Goal: Transaction & Acquisition: Purchase product/service

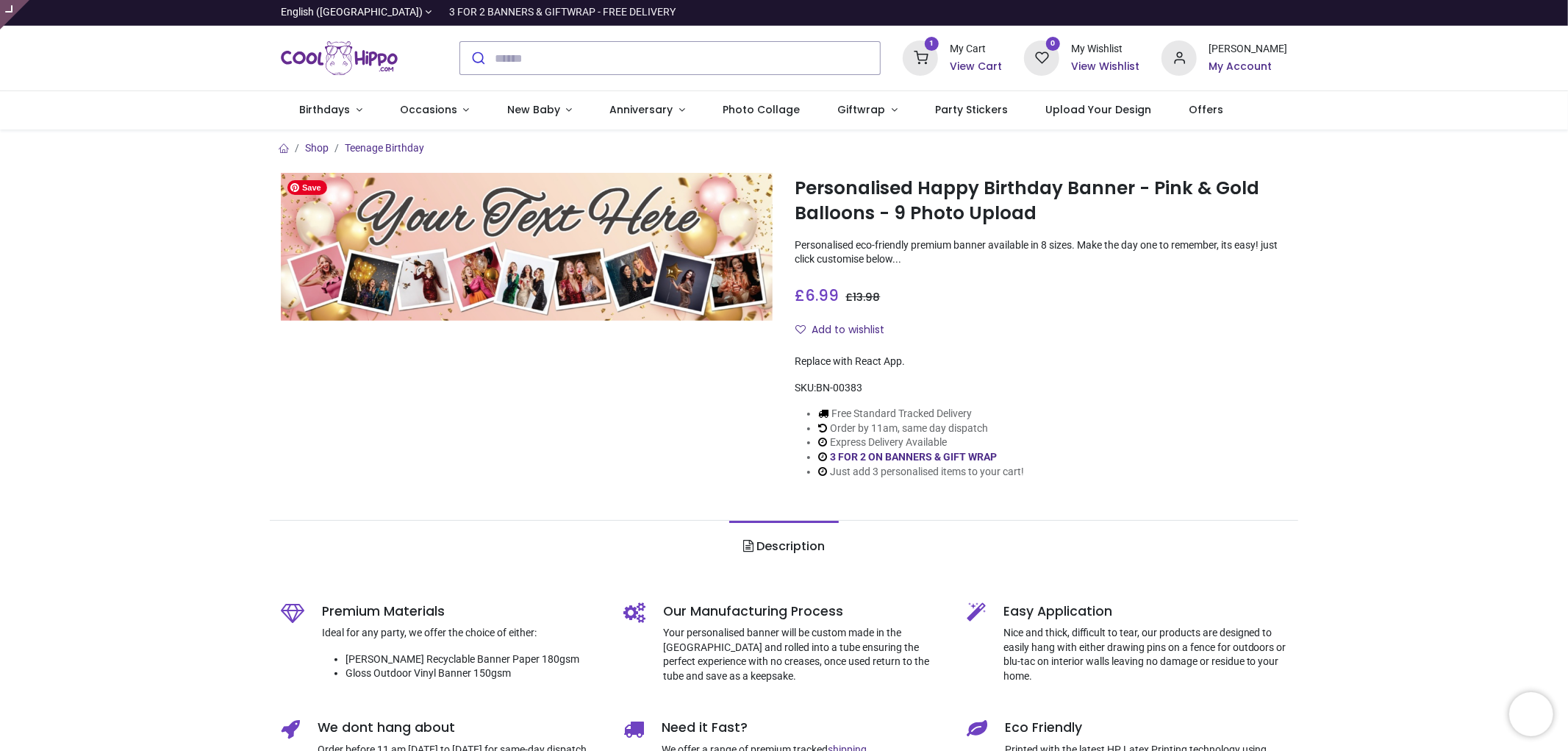
type input "**********"
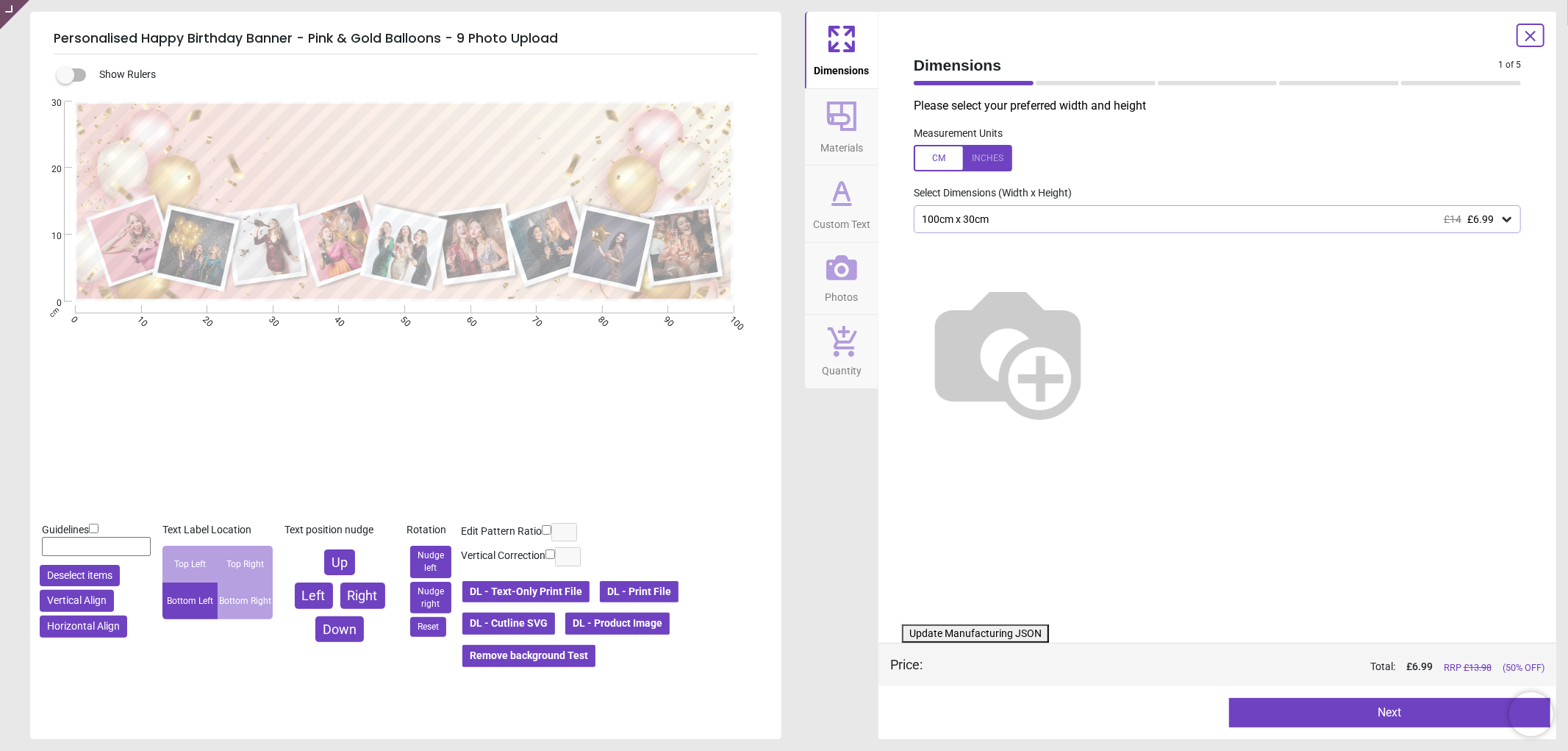
type textarea "**********"
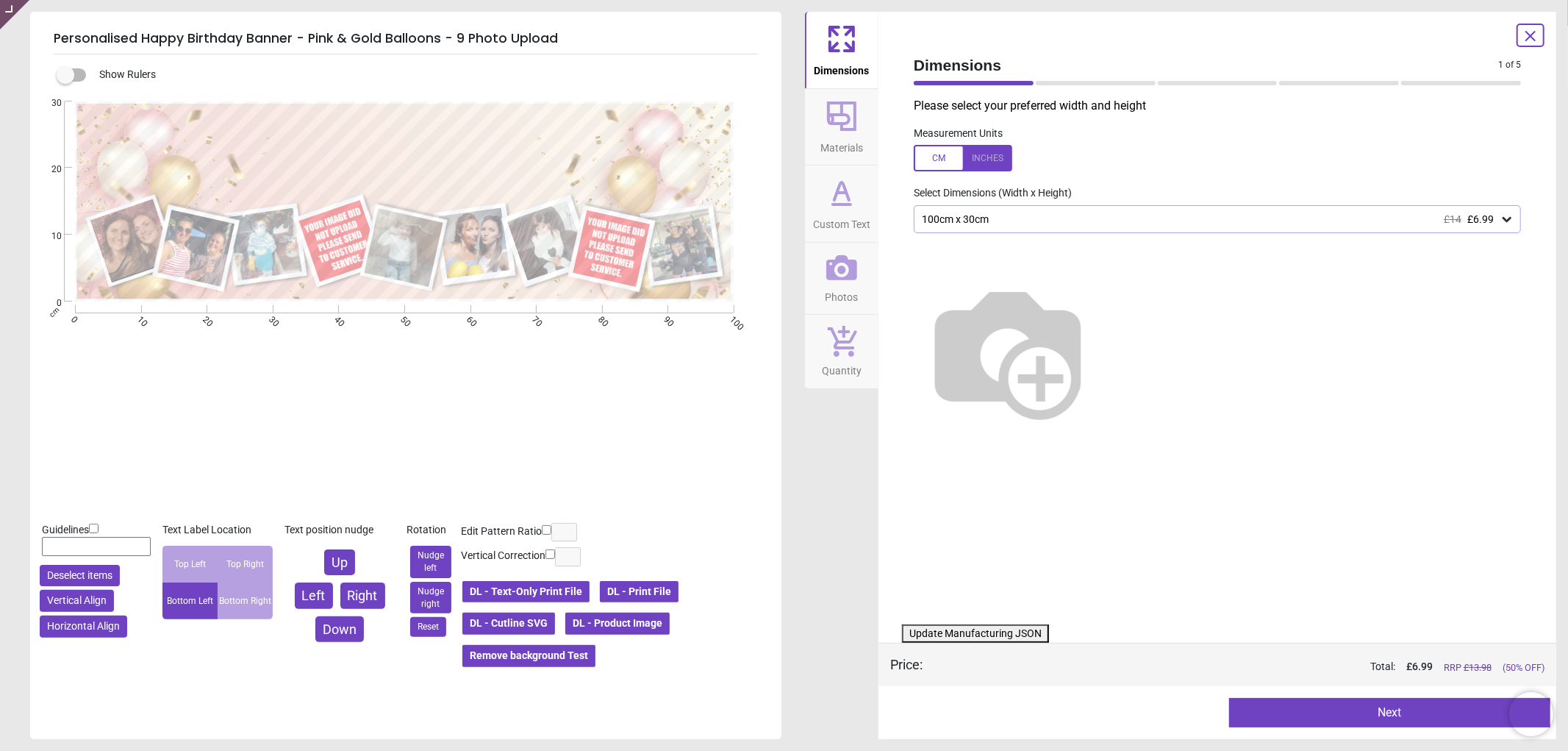
click at [825, 272] on button "Photos" at bounding box center [841, 278] width 74 height 72
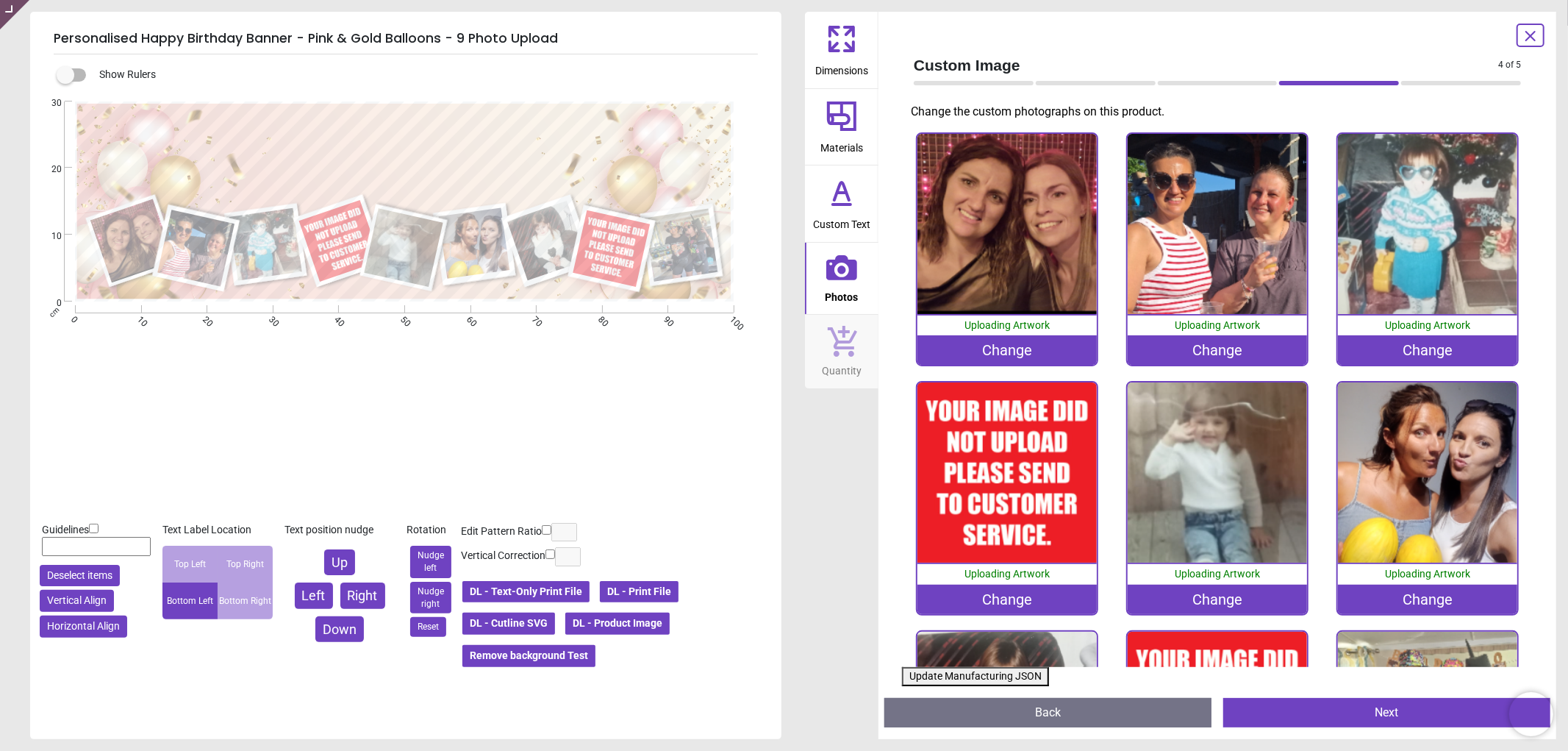
click at [975, 592] on div "Change" at bounding box center [1008, 599] width 180 height 30
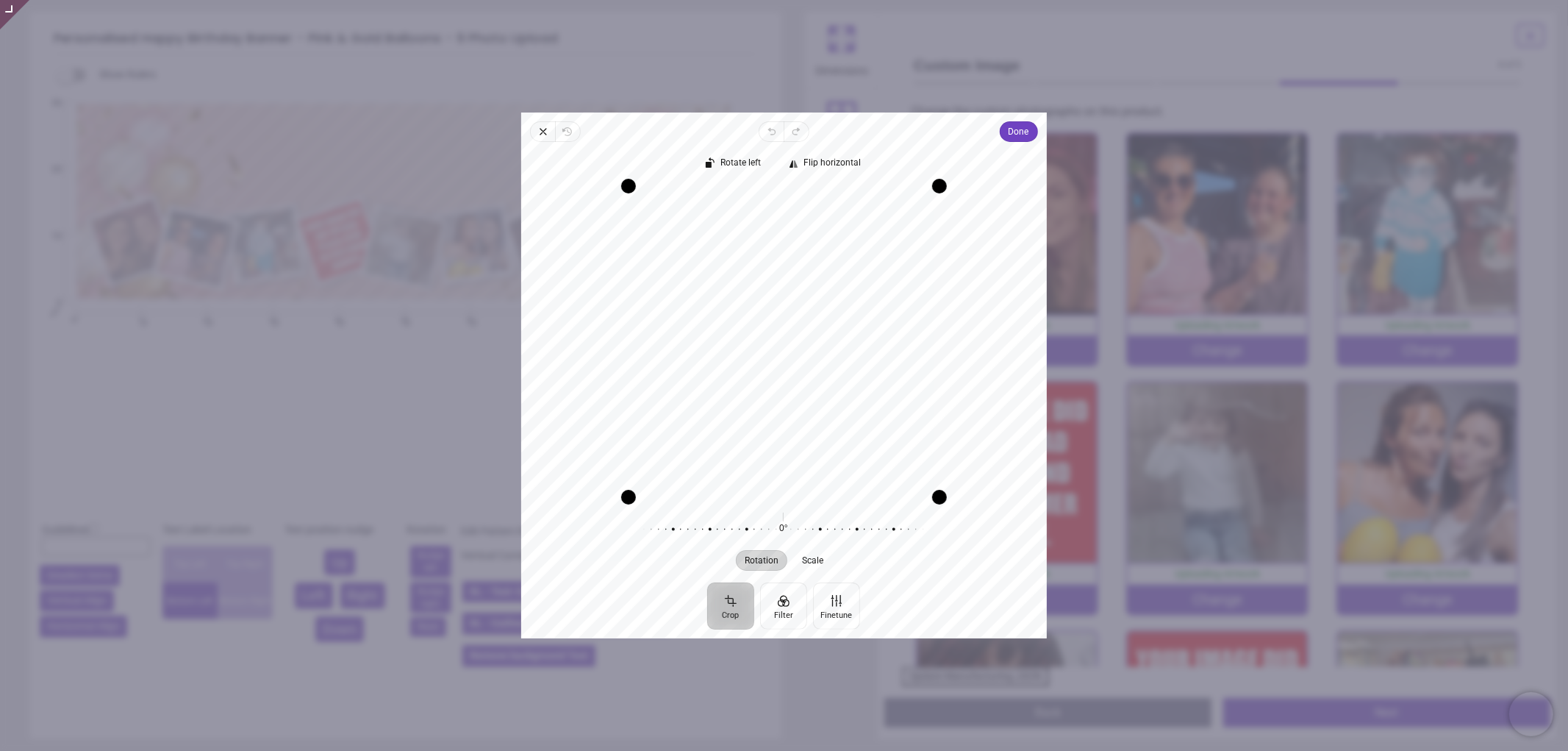
drag, startPoint x: 785, startPoint y: 339, endPoint x: 786, endPoint y: 356, distance: 17.0
click at [786, 356] on div "Recenter" at bounding box center [784, 342] width 503 height 311
click at [1010, 134] on span "Done" at bounding box center [1018, 131] width 21 height 17
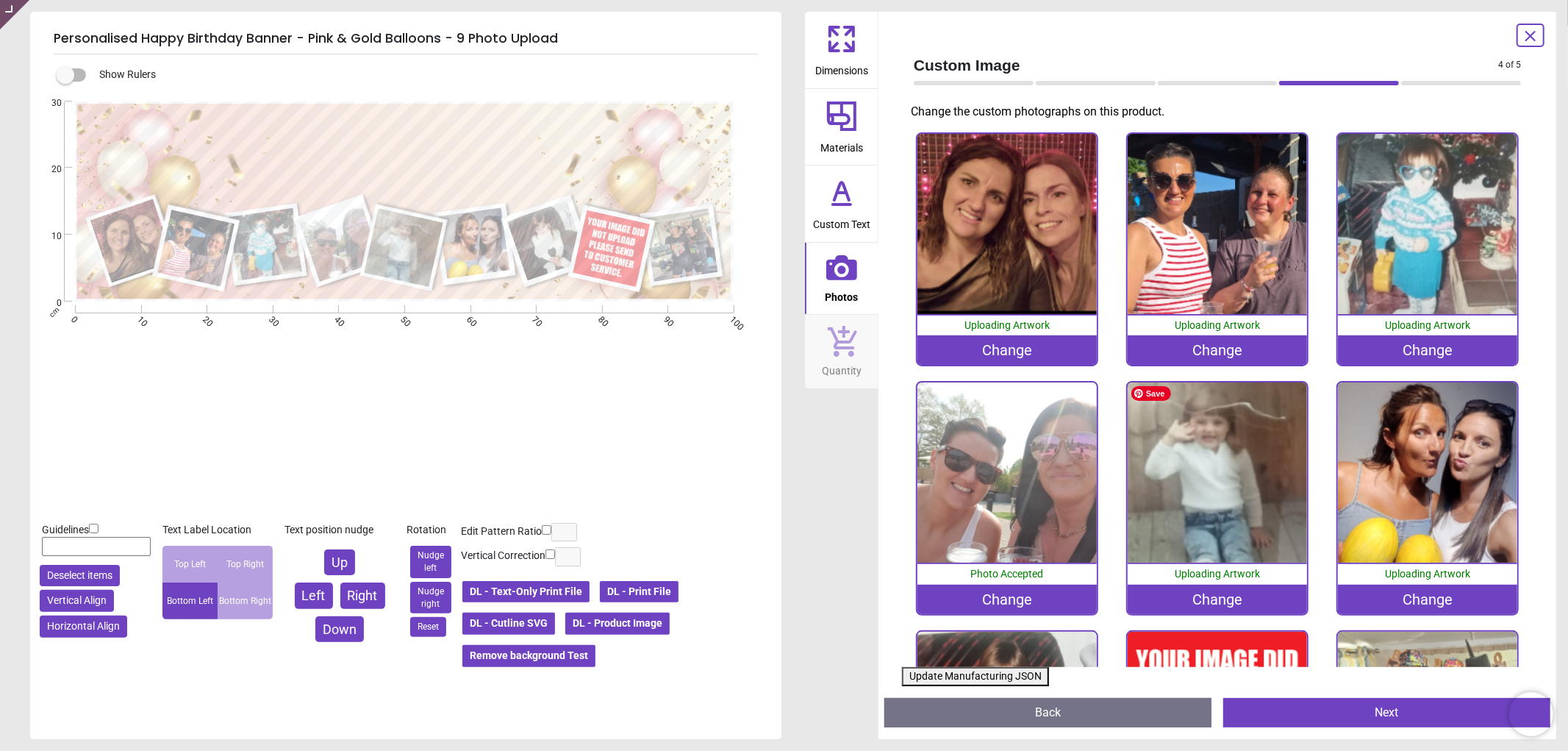
scroll to position [200, 0]
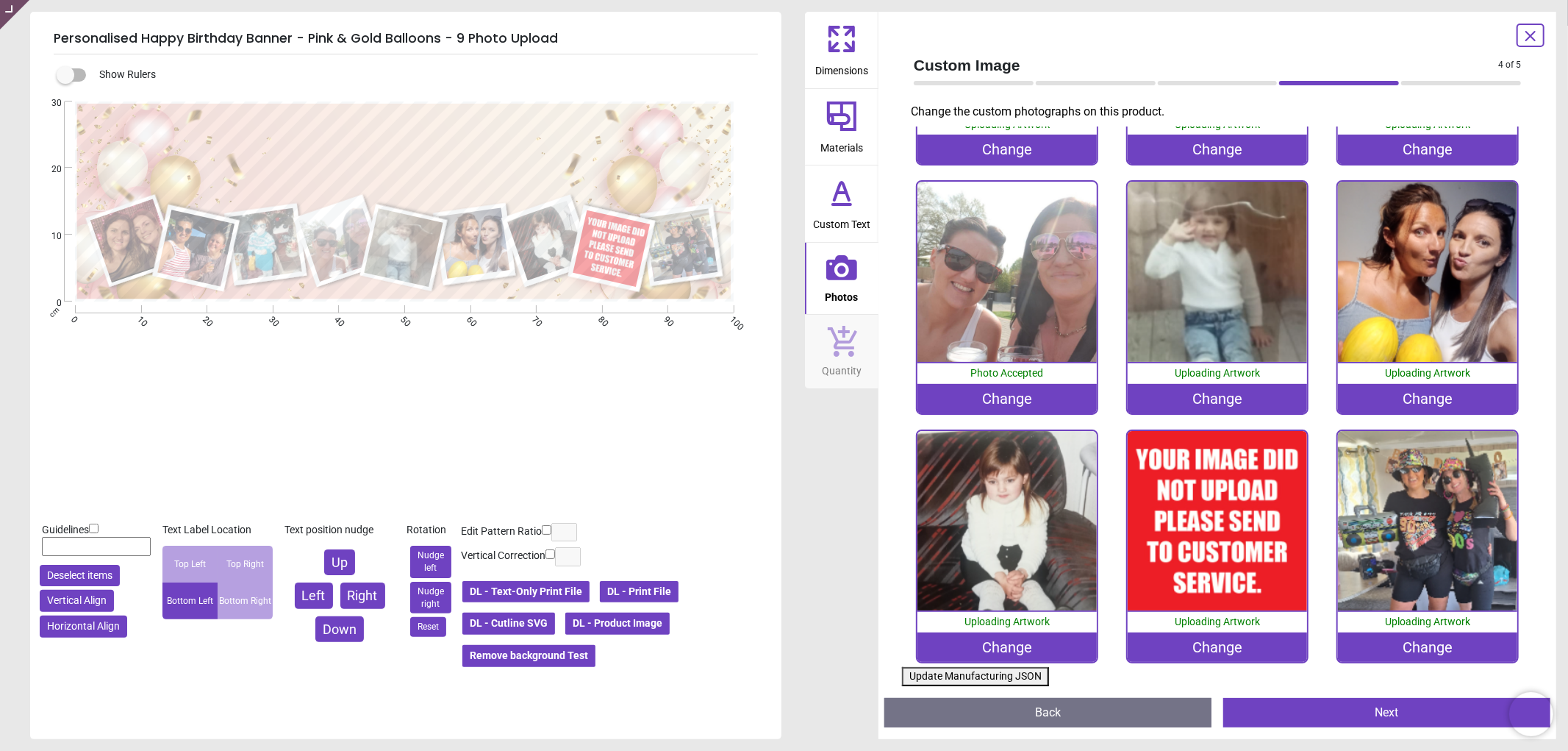
click at [1169, 642] on div "Change" at bounding box center [1218, 647] width 180 height 30
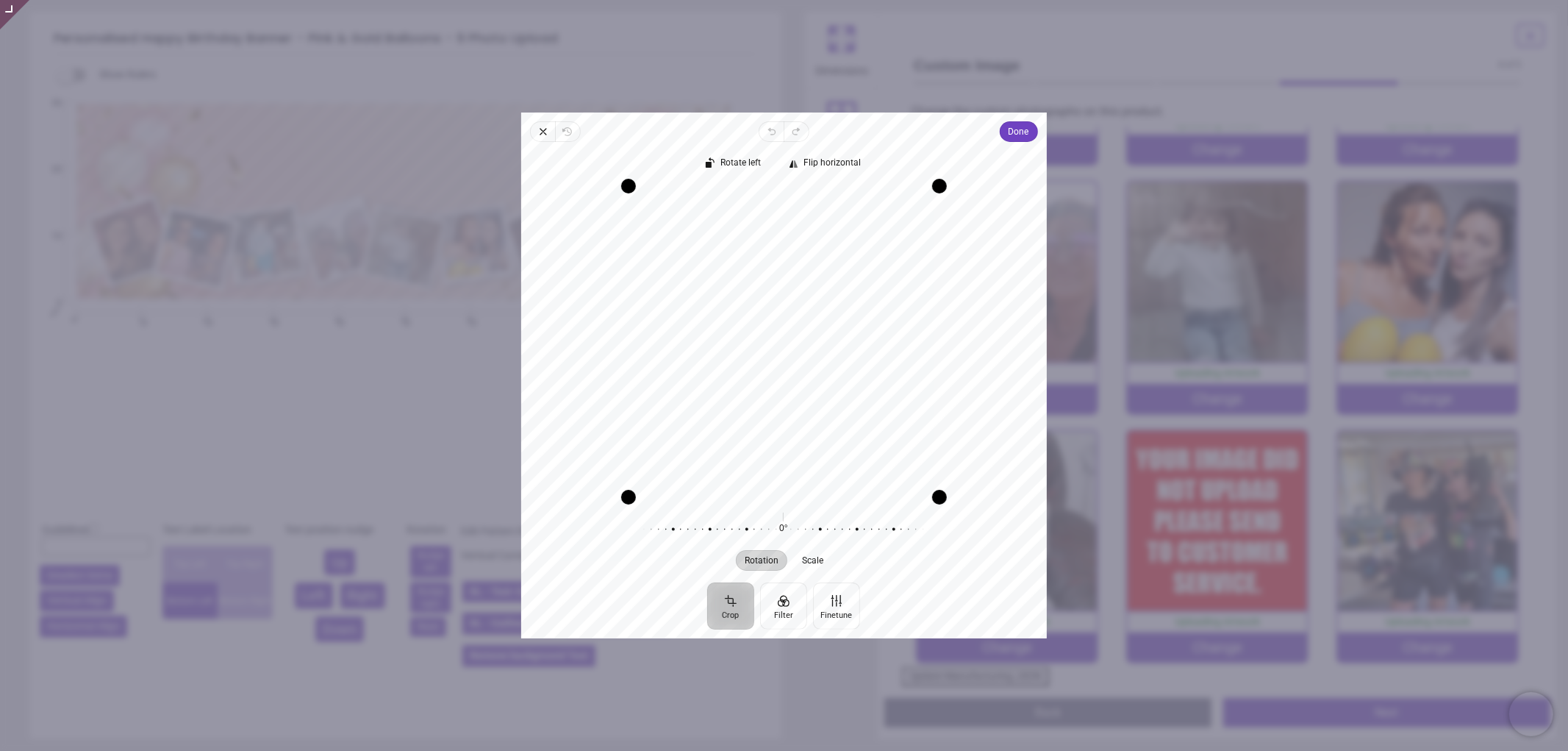
drag, startPoint x: 804, startPoint y: 363, endPoint x: 804, endPoint y: 344, distance: 19.0
click at [804, 344] on div "Recenter" at bounding box center [784, 342] width 503 height 311
click at [1023, 128] on span "Done" at bounding box center [1018, 131] width 21 height 17
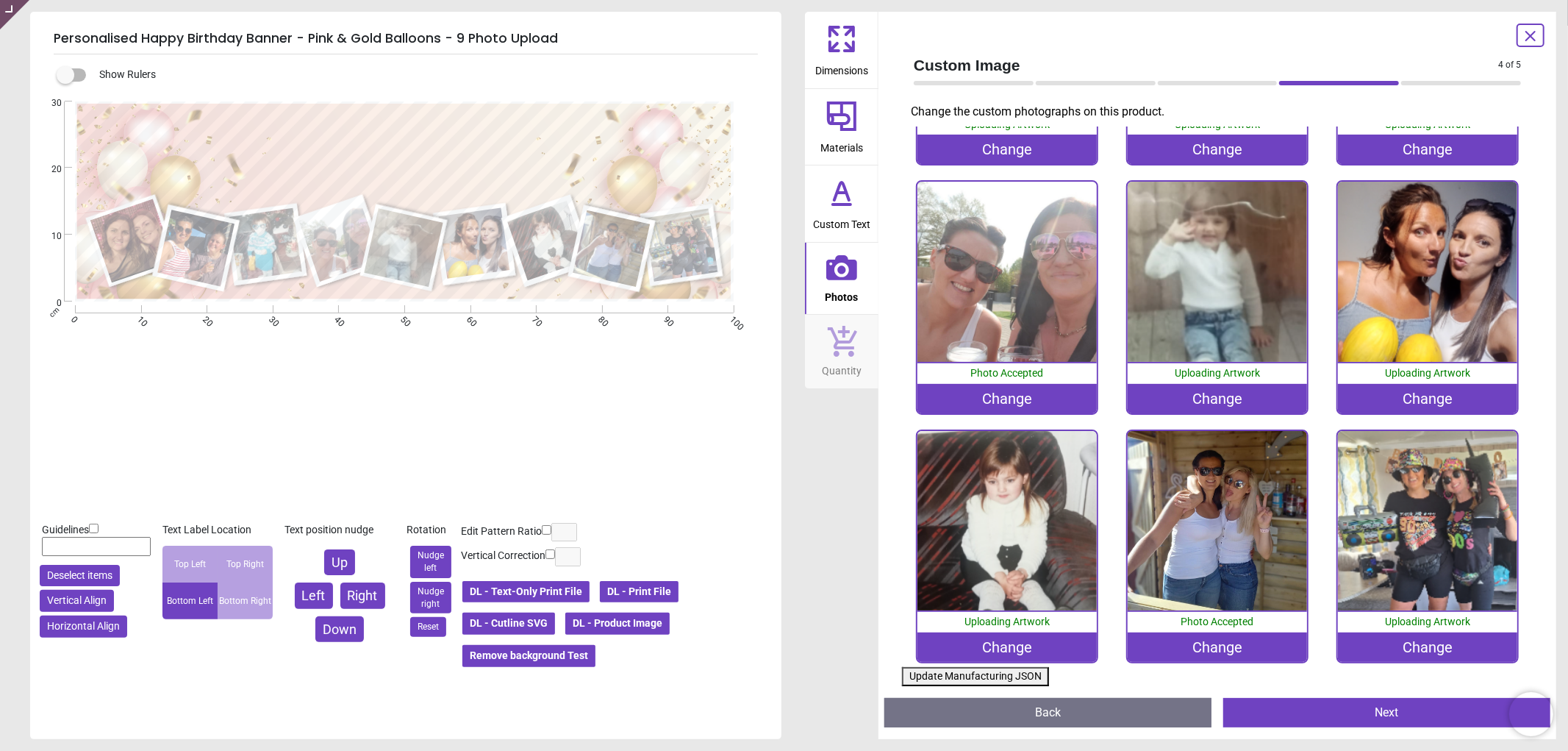
click at [959, 672] on button "Update Manufacturing JSON" at bounding box center [976, 676] width 147 height 19
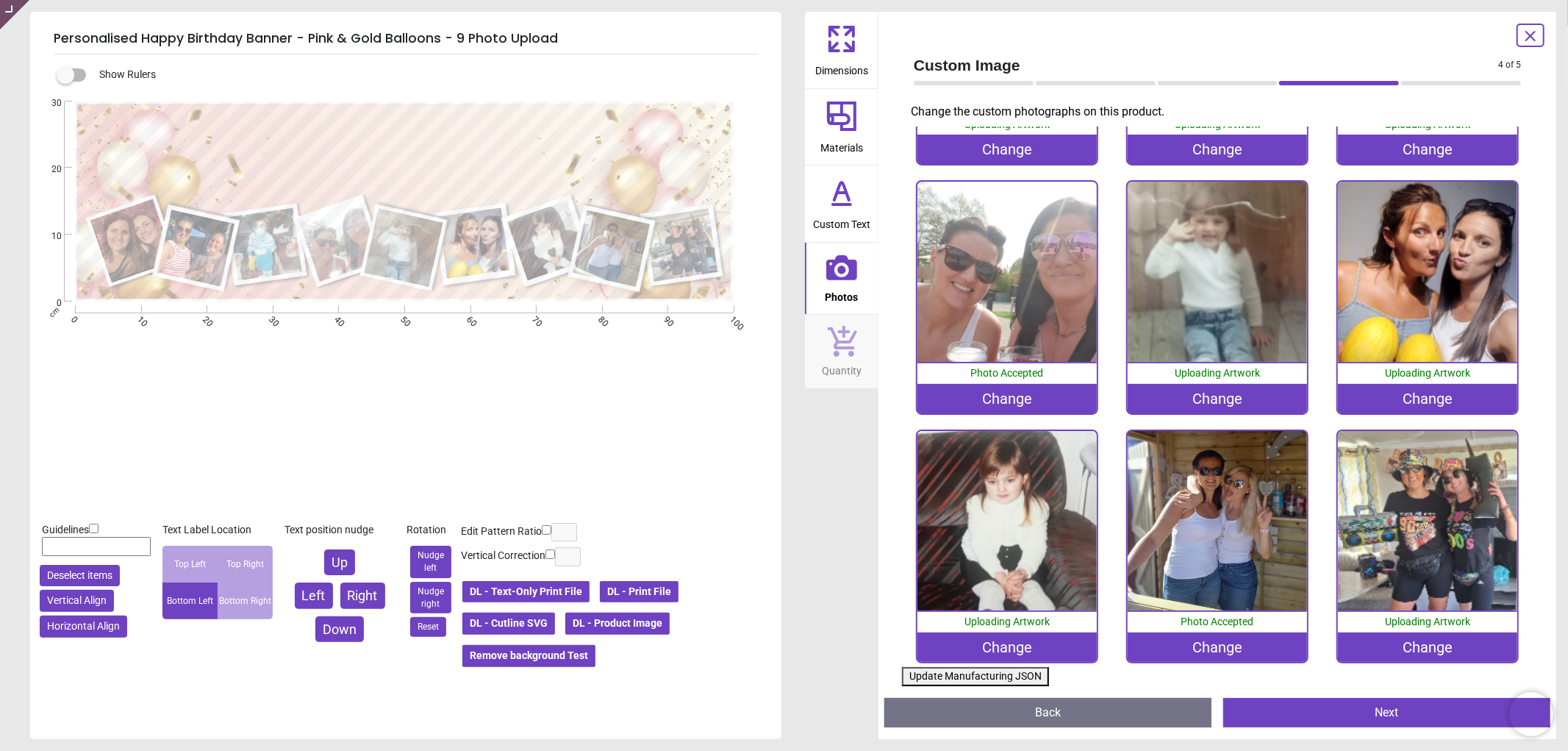
click at [959, 672] on button "Update Manufacturing JSON" at bounding box center [976, 676] width 147 height 19
click at [983, 664] on div "0% Uploading Artwork Change 0% Uploading Artwork Change 0% Uploading Artwork Ch…" at bounding box center [1218, 304] width 631 height 746
click at [960, 675] on button "Update Manufacturing JSON" at bounding box center [976, 676] width 147 height 19
drag, startPoint x: 960, startPoint y: 675, endPoint x: 927, endPoint y: 618, distance: 65.9
click at [960, 676] on button "Update Manufacturing JSON" at bounding box center [976, 676] width 147 height 19
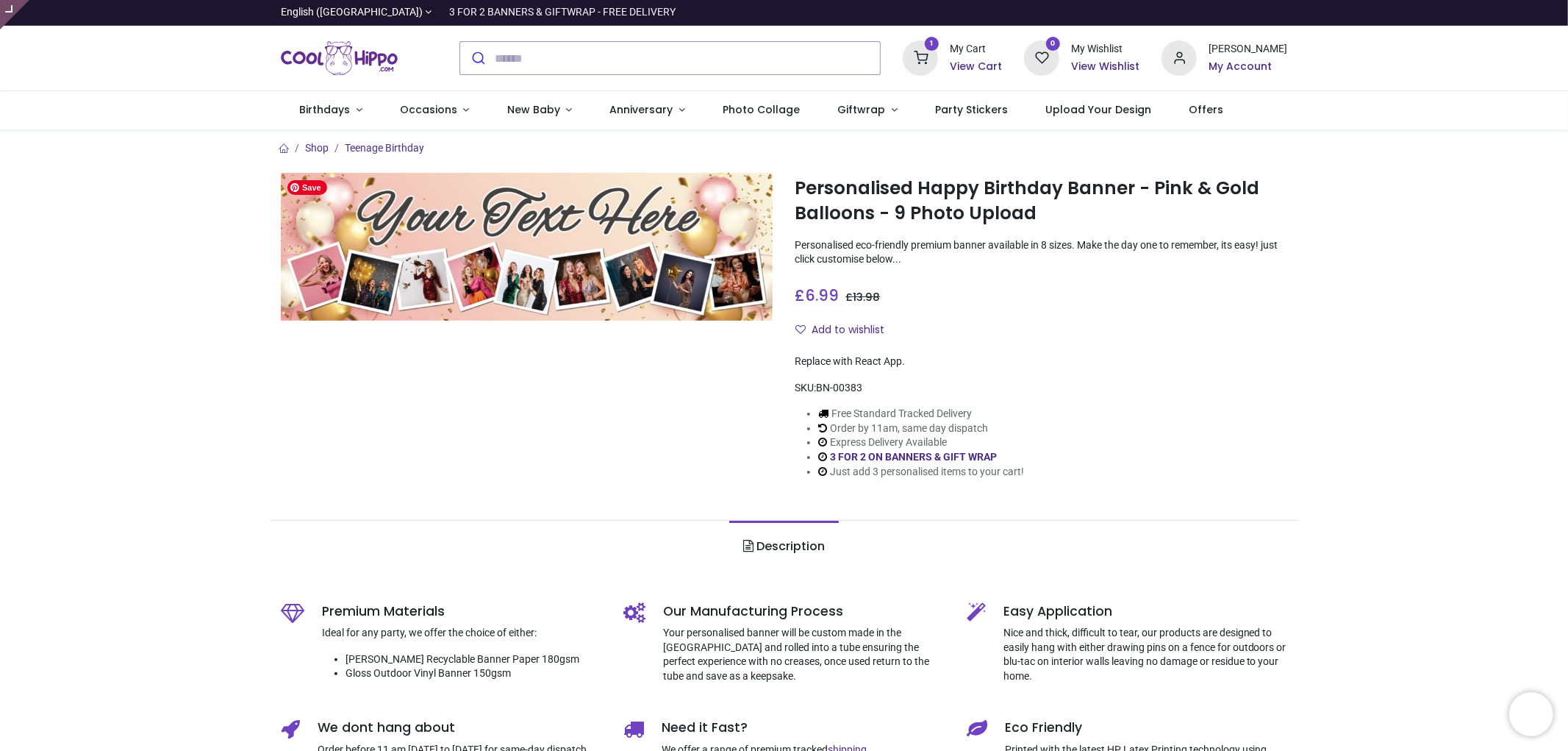
type input "**********"
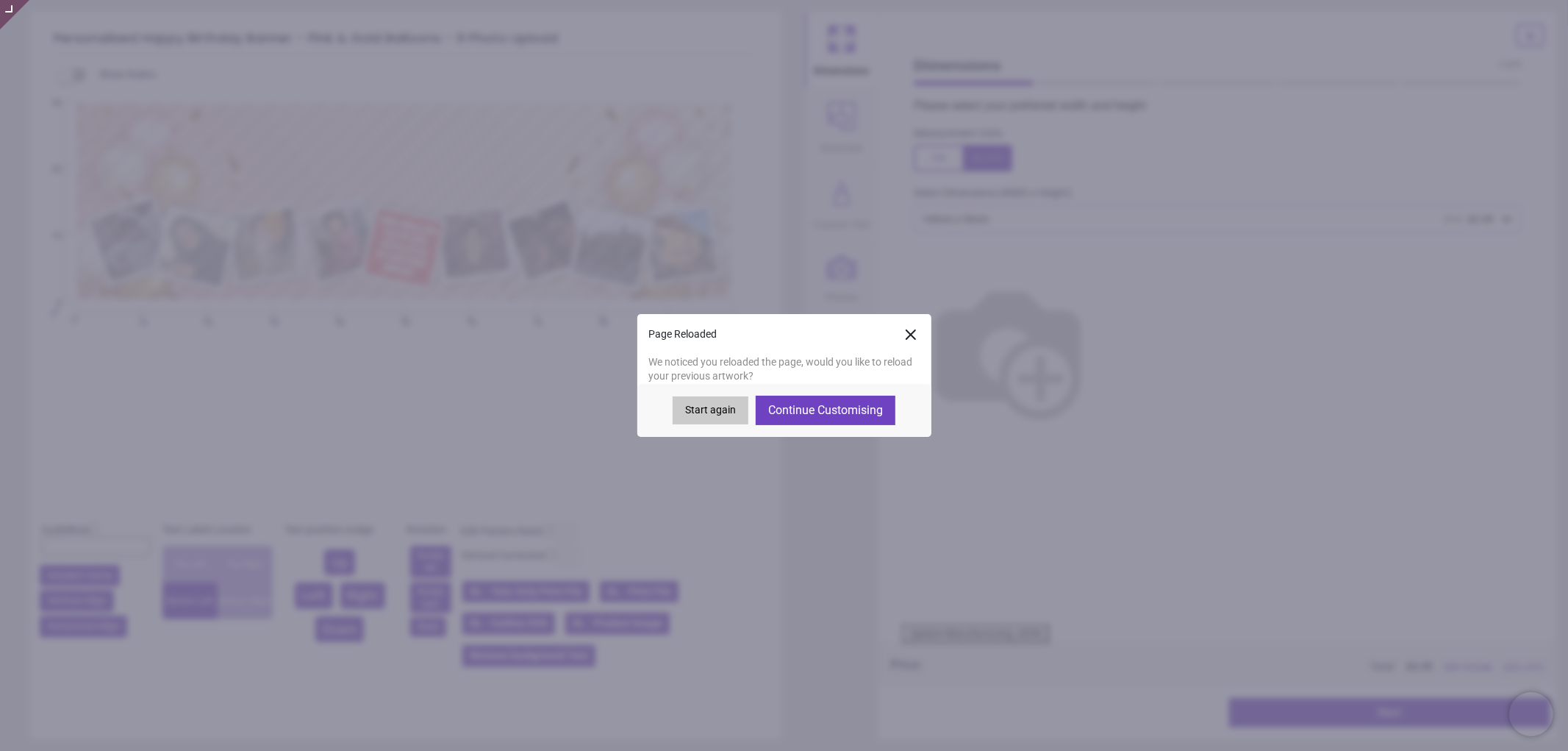
click at [916, 335] on icon at bounding box center [911, 334] width 17 height 17
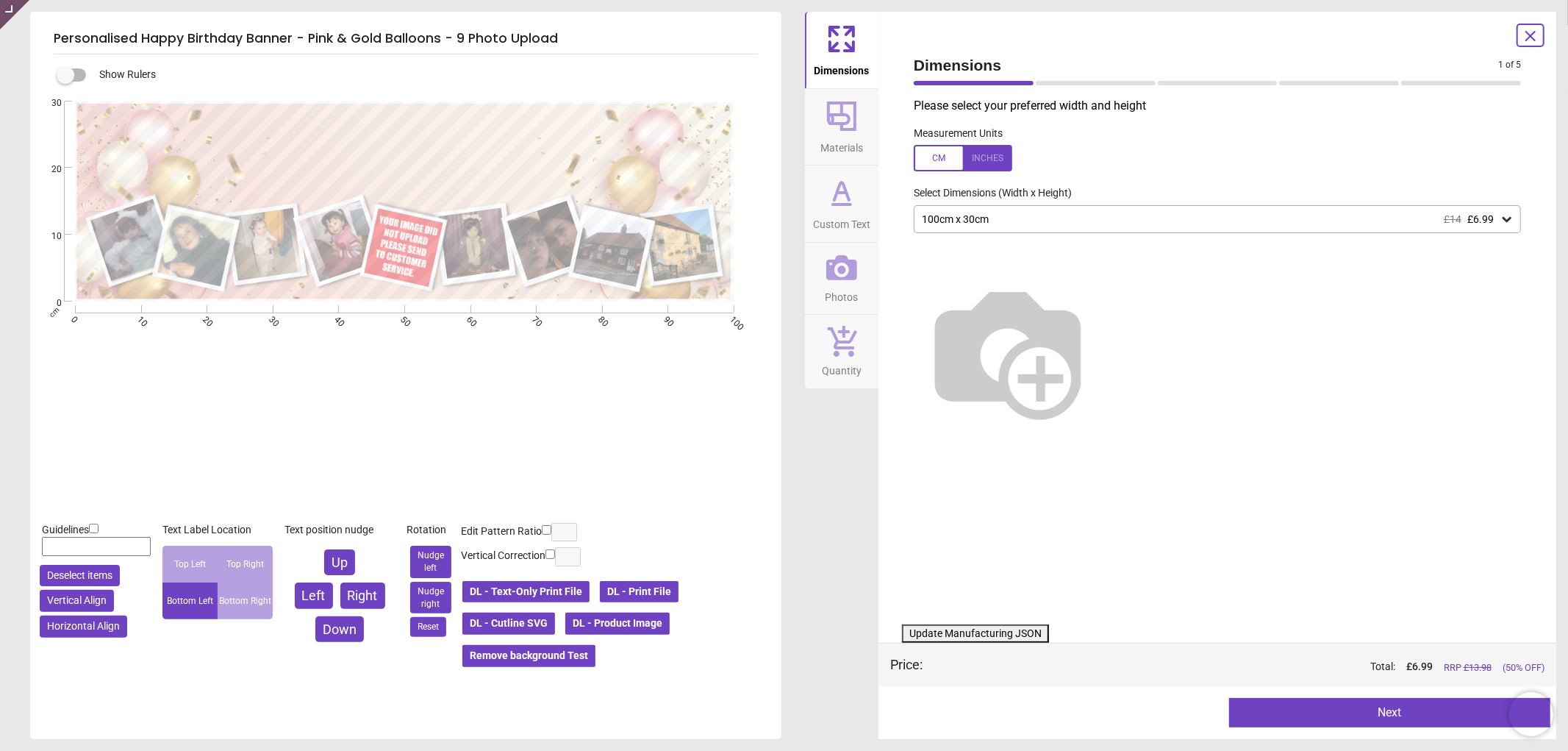
click at [826, 277] on icon at bounding box center [841, 267] width 31 height 25
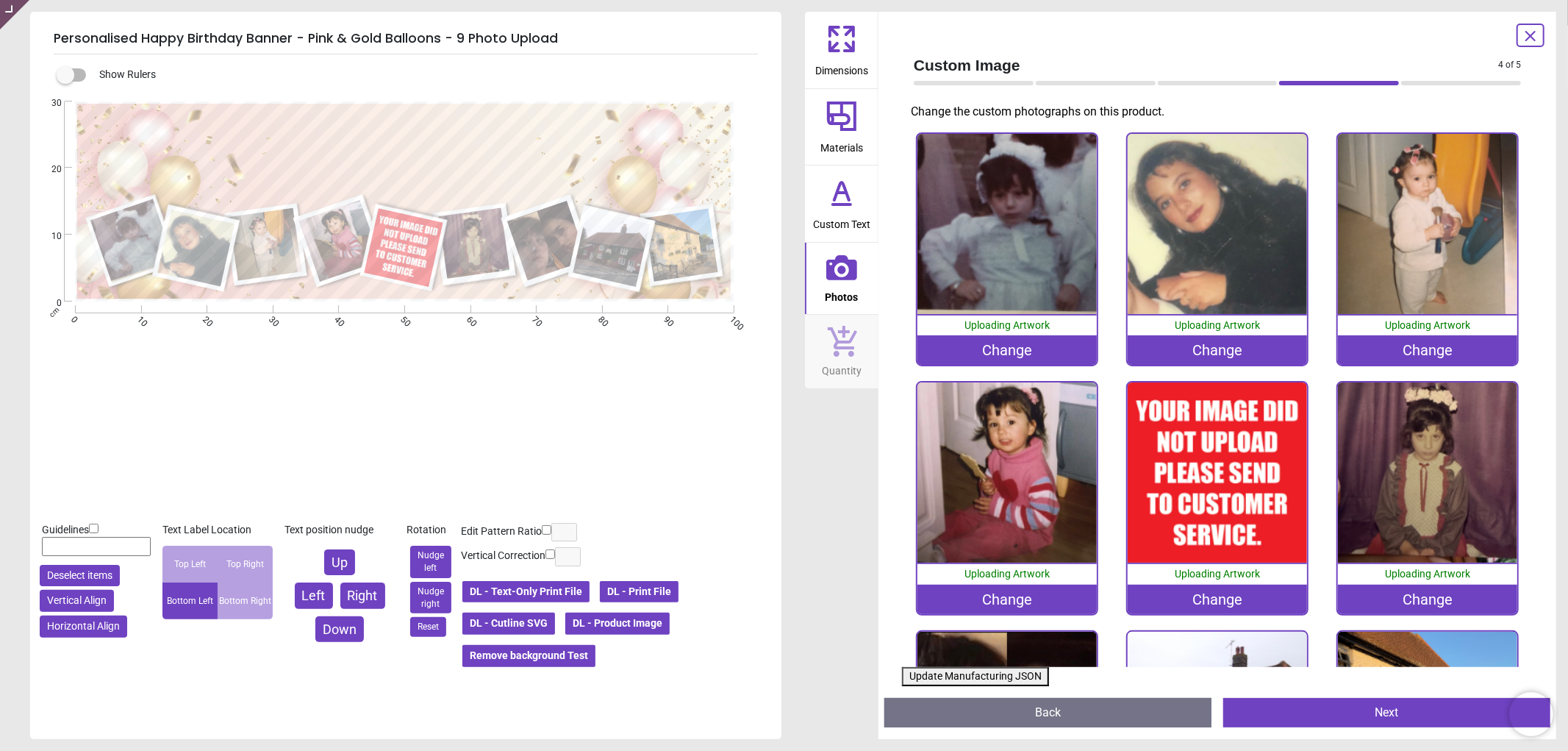
click at [1229, 606] on div "Change" at bounding box center [1218, 599] width 180 height 30
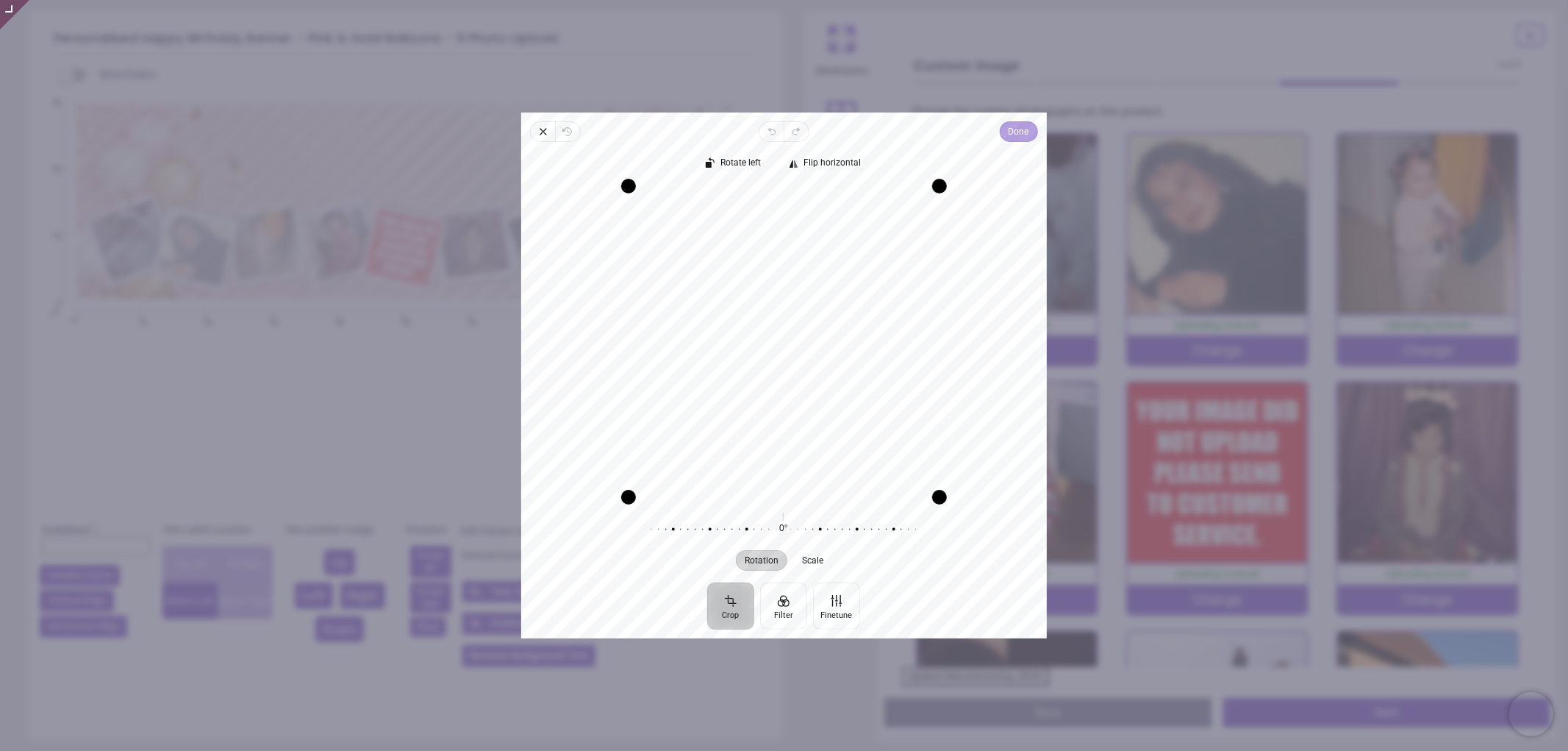
click at [1016, 136] on span "Done" at bounding box center [1018, 131] width 21 height 17
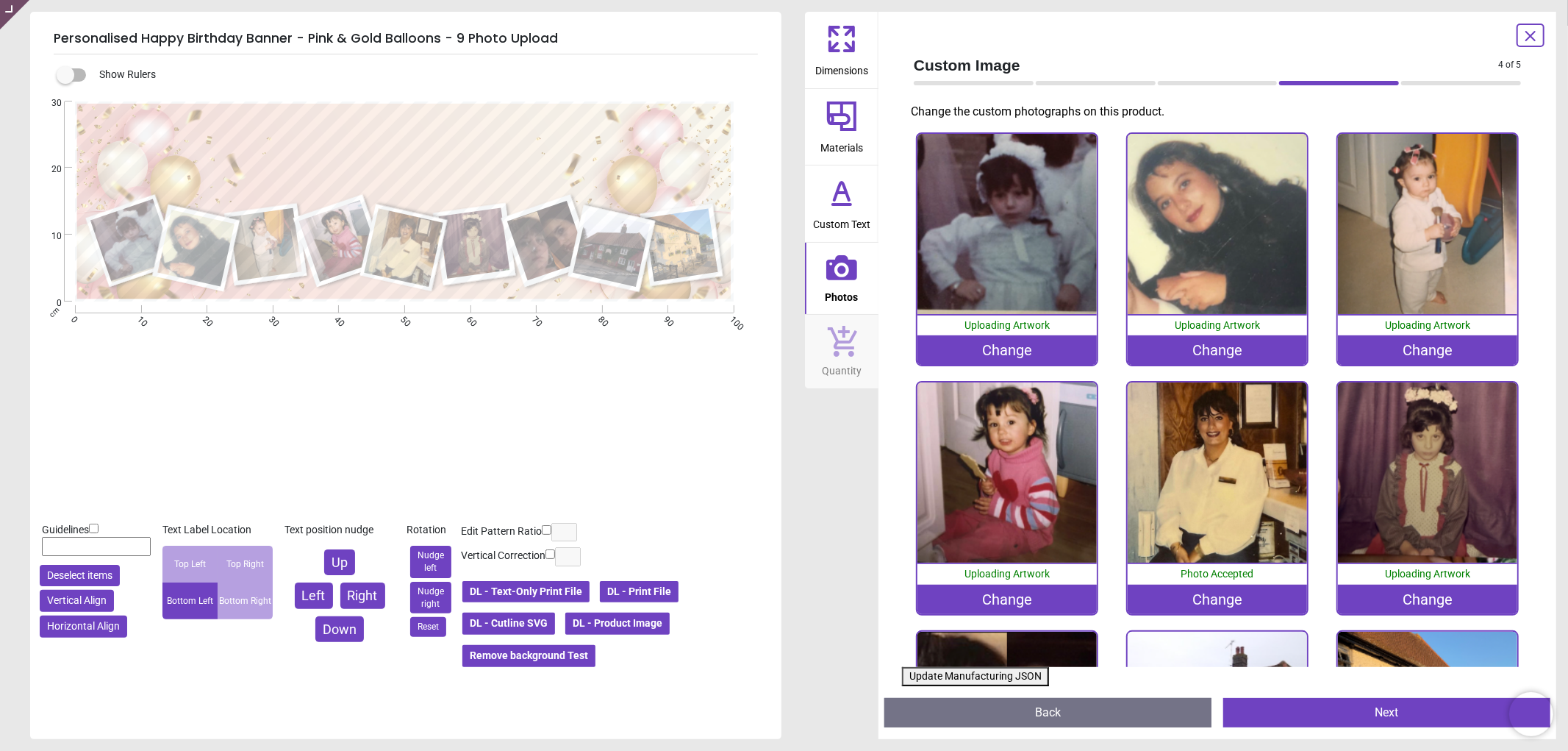
click at [952, 678] on button "Update Manufacturing JSON" at bounding box center [976, 676] width 147 height 19
click at [985, 678] on button "Update Manufacturing JSON" at bounding box center [976, 676] width 147 height 19
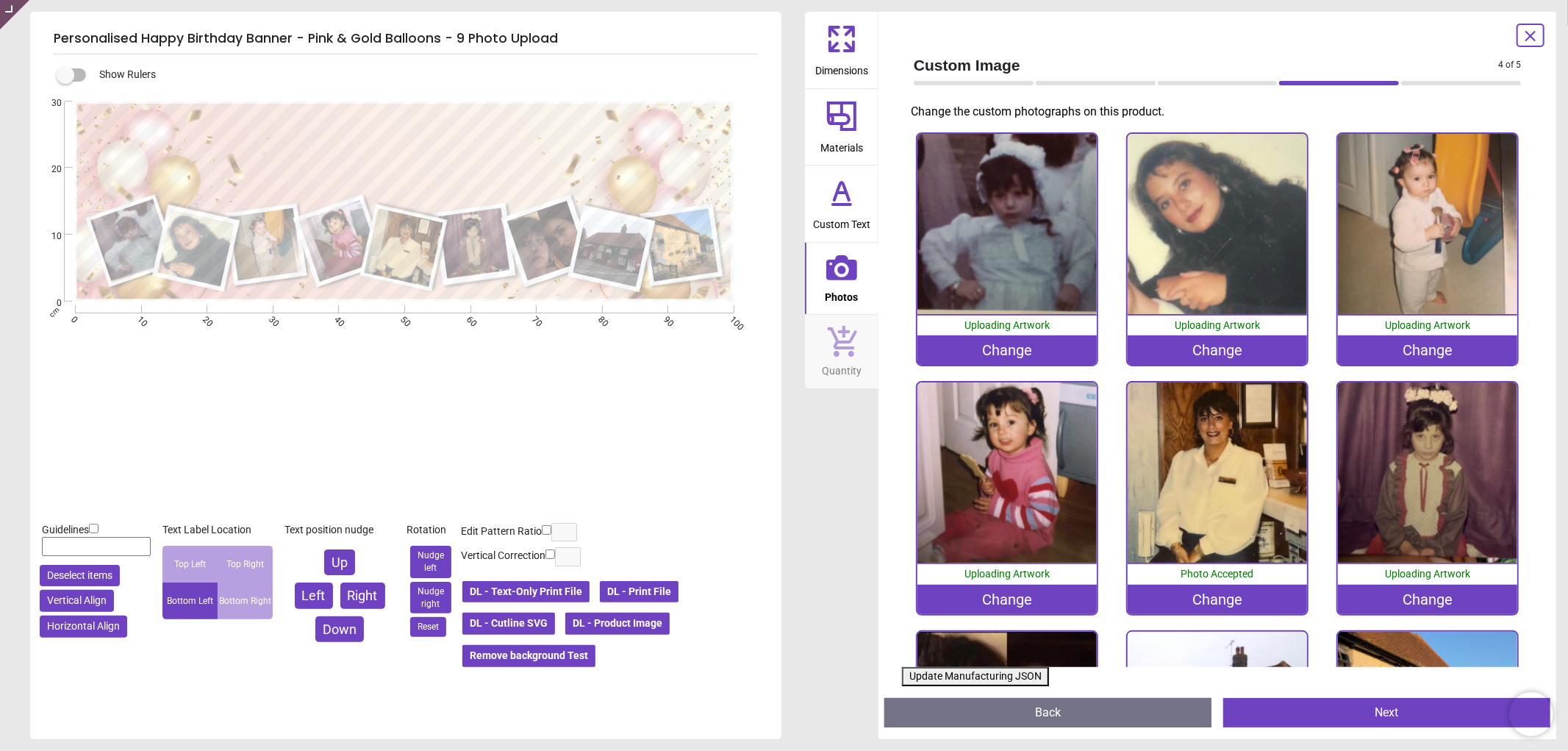
click at [986, 677] on button "Update Manufacturing JSON" at bounding box center [976, 676] width 147 height 19
click at [972, 673] on button "Update Manufacturing JSON" at bounding box center [976, 676] width 147 height 19
